Goal: Task Accomplishment & Management: Manage account settings

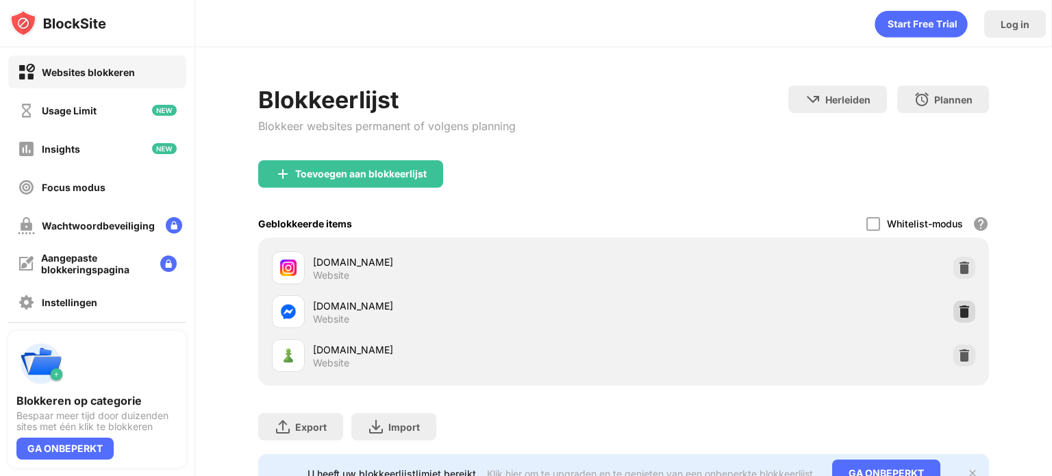
click at [958, 314] on img at bounding box center [965, 312] width 14 height 14
